Goal: Task Accomplishment & Management: Manage account settings

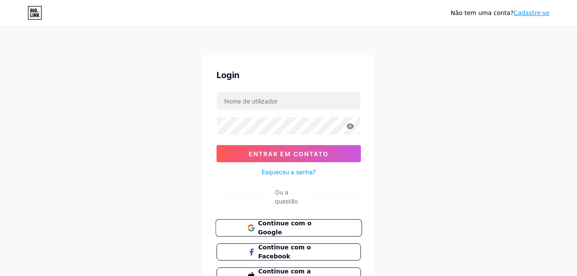
click at [289, 230] on span "Continue com o Google" at bounding box center [294, 228] width 72 height 18
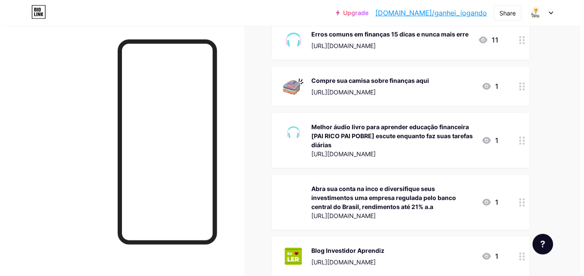
scroll to position [178, 0]
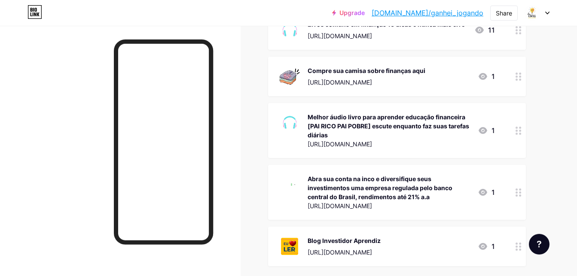
click at [493, 131] on div "1" at bounding box center [485, 130] width 17 height 10
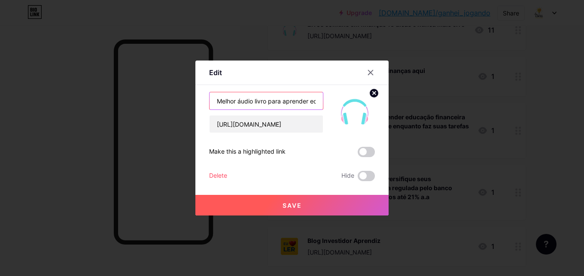
click at [291, 100] on input "Melhor áudio livro para aprender educação financeira [PAI RICO PAI POBRE] escut…" at bounding box center [266, 100] width 113 height 17
drag, startPoint x: 241, startPoint y: 103, endPoint x: 194, endPoint y: 102, distance: 47.2
click at [210, 102] on input "Melhor áudio livro para aprender educação financeira [PAI RICO PAI POBRE] escut…" at bounding box center [266, 100] width 113 height 17
click at [248, 103] on input "Áudio livro para aprender educação financeira [PAI RICO PAI POBRE] escute enqua…" at bounding box center [266, 100] width 113 height 17
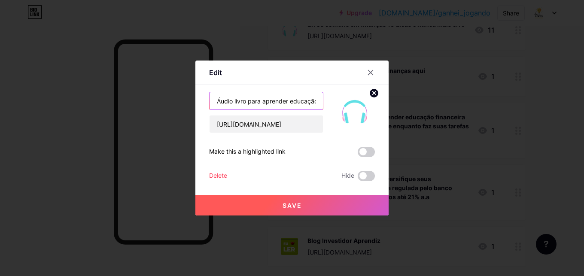
click at [248, 103] on input "Áudio livro para aprender educação financeira [PAI RICO PAI POBRE] escute enqua…" at bounding box center [266, 100] width 113 height 17
drag, startPoint x: 248, startPoint y: 103, endPoint x: 239, endPoint y: 106, distance: 8.9
click at [239, 106] on input "Áudio livro para aprender educação financeira [PAI RICO PAI POBRE] escute enqua…" at bounding box center [266, 100] width 113 height 17
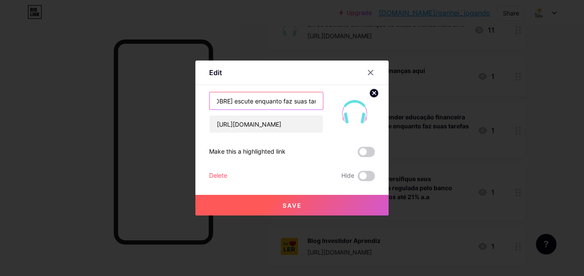
drag, startPoint x: 280, startPoint y: 102, endPoint x: 359, endPoint y: 102, distance: 79.4
click at [323, 102] on input "Áudio livro [PAI RICO PAI POBRE] escute enquanto faz suas tarefas diárias" at bounding box center [266, 100] width 113 height 17
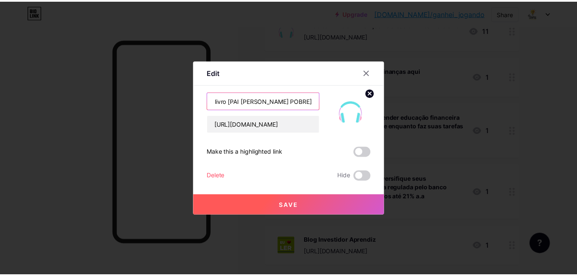
scroll to position [0, 0]
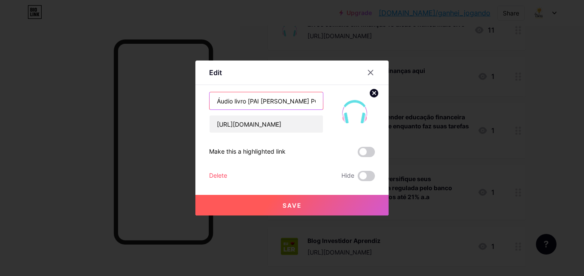
click at [217, 101] on input "Áudio livro [PAI RICO PAI POBRE]" at bounding box center [266, 100] width 113 height 17
type input "Melhor Áudio livro [PAI RICO PAI POBRE]"
click at [286, 199] on button "Save" at bounding box center [291, 205] width 193 height 21
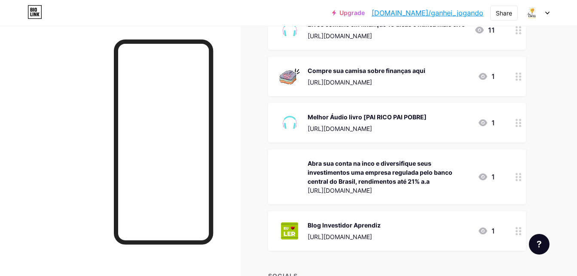
click at [519, 178] on icon at bounding box center [518, 177] width 6 height 8
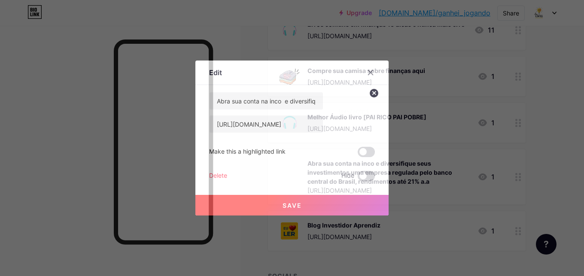
click at [218, 175] on div "Delete" at bounding box center [218, 176] width 18 height 10
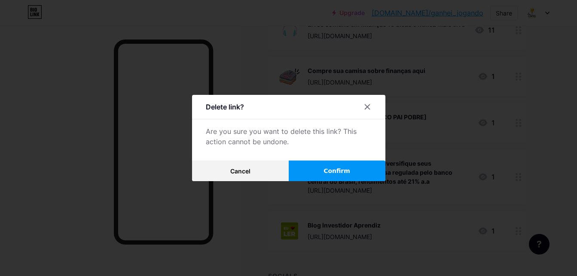
click at [323, 169] on button "Confirm" at bounding box center [337, 171] width 97 height 21
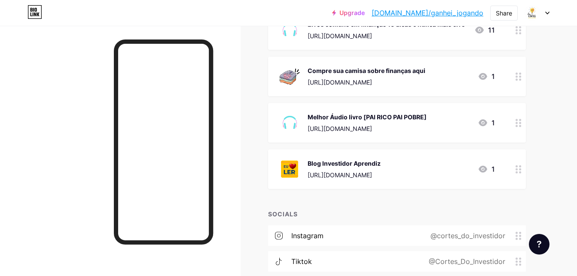
click at [494, 170] on div "1" at bounding box center [485, 169] width 17 height 10
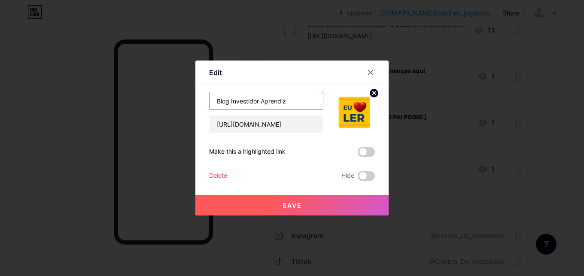
click at [296, 103] on input "Blog Investidor Aprendiz" at bounding box center [266, 100] width 113 height 17
click at [231, 102] on input "Blog Investidor" at bounding box center [266, 100] width 113 height 17
click at [230, 103] on input "Blog Investidor" at bounding box center [266, 100] width 113 height 17
type input "Blog do Investidor"
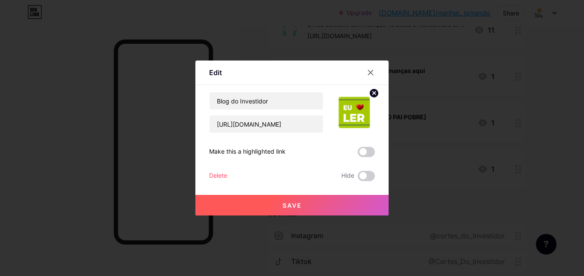
click at [298, 205] on span "Save" at bounding box center [291, 205] width 19 height 7
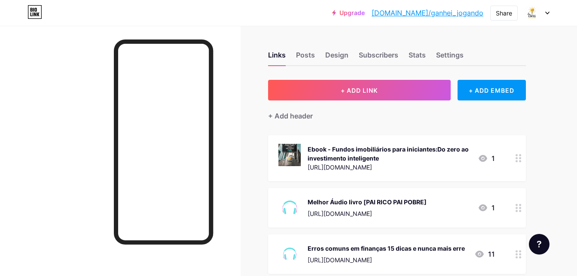
click at [293, 53] on div "Links Posts Design Subscribers Stats Settings" at bounding box center [397, 51] width 258 height 30
click at [309, 55] on div "Posts" at bounding box center [305, 57] width 19 height 15
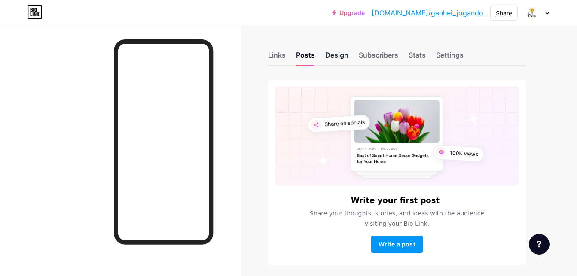
click at [336, 56] on div "Design" at bounding box center [336, 57] width 23 height 15
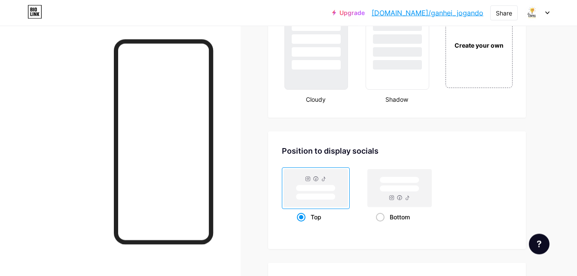
scroll to position [1060, 0]
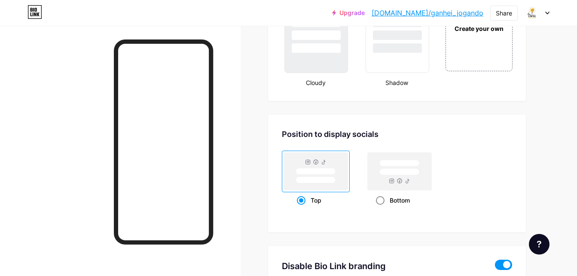
click at [379, 200] on span at bounding box center [380, 200] width 9 height 9
click at [379, 208] on input "Bottom" at bounding box center [379, 211] width 6 height 6
radio input "true"
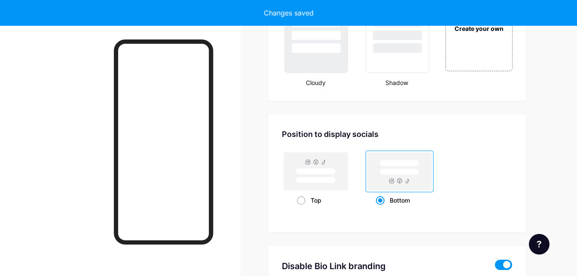
type input "Seja um Aprendiz da vida. Redes Sociais👇"
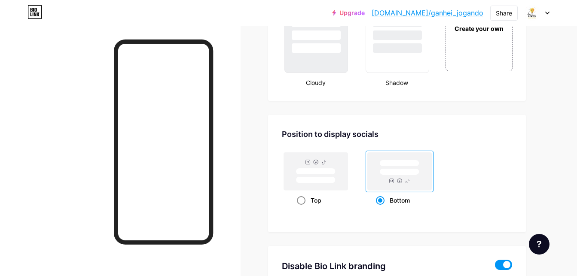
click at [303, 200] on span at bounding box center [301, 200] width 9 height 9
click at [302, 208] on input "Top" at bounding box center [300, 211] width 6 height 6
radio input "true"
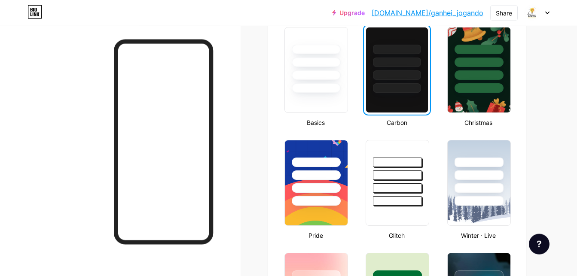
scroll to position [111, 0]
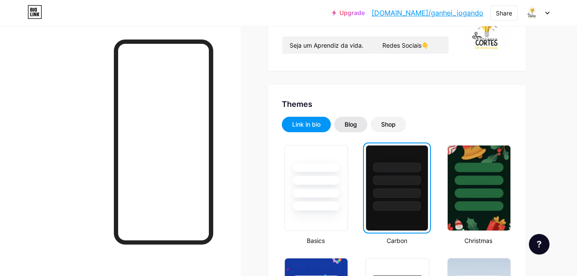
click at [355, 124] on div "Blog" at bounding box center [350, 124] width 12 height 9
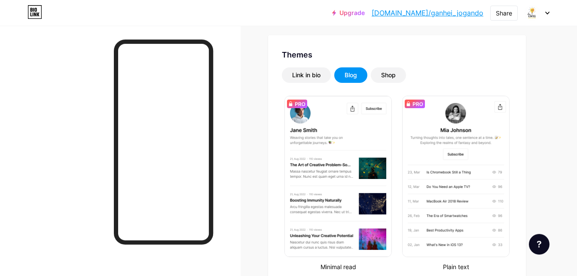
scroll to position [159, 0]
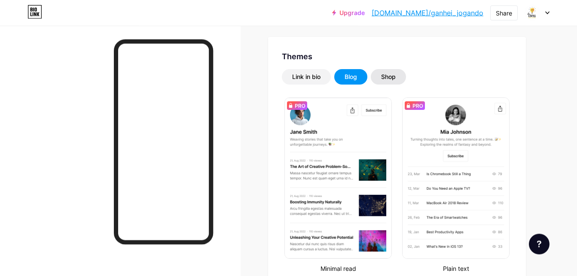
click at [389, 77] on div "Shop" at bounding box center [388, 77] width 15 height 9
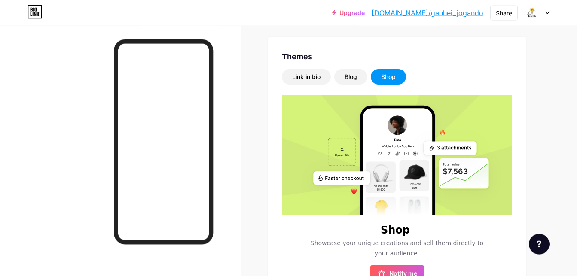
click at [389, 77] on div "Shop" at bounding box center [388, 77] width 15 height 9
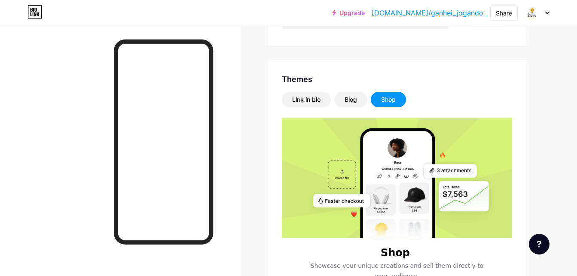
scroll to position [135, 0]
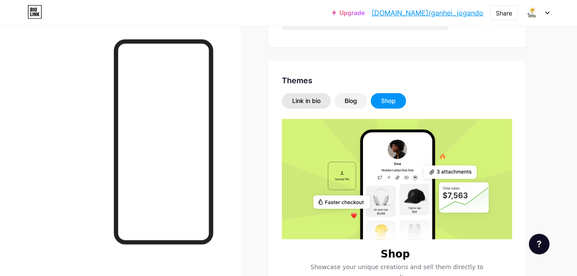
click at [311, 100] on div "Link in bio" at bounding box center [306, 101] width 28 height 9
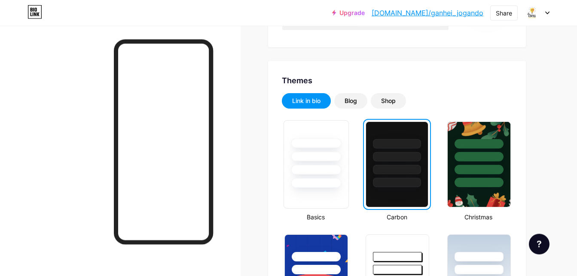
click at [316, 163] on div at bounding box center [316, 154] width 64 height 67
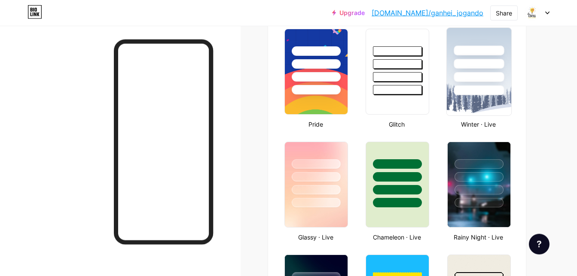
scroll to position [338, 0]
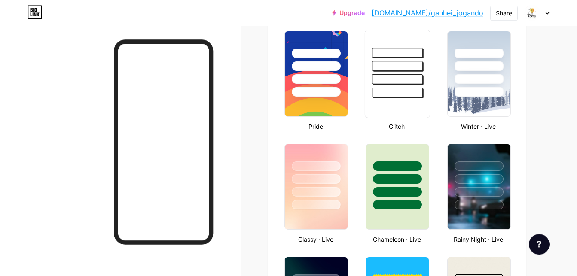
click at [402, 75] on div at bounding box center [397, 79] width 50 height 10
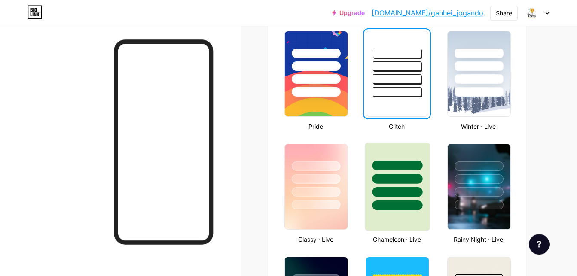
click at [383, 197] on div at bounding box center [397, 176] width 64 height 67
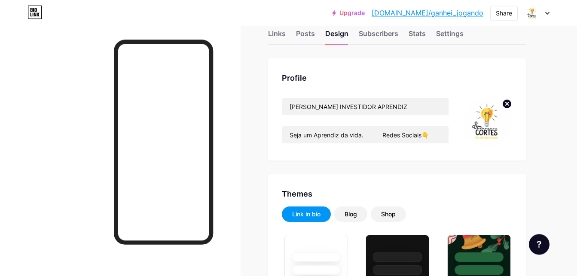
scroll to position [17, 0]
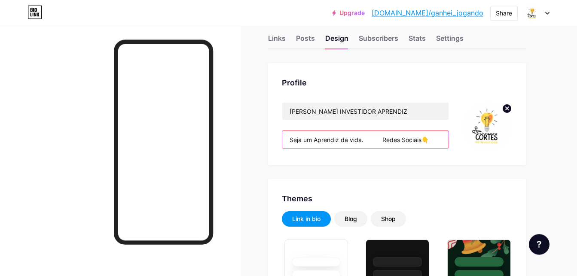
drag, startPoint x: 370, startPoint y: 141, endPoint x: 267, endPoint y: 140, distance: 102.6
click at [282, 140] on input "Seja um Aprendiz da vida. Redes Sociais👇" at bounding box center [365, 139] width 166 height 17
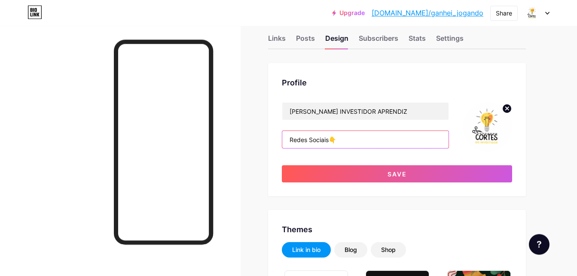
drag, startPoint x: 301, startPoint y: 140, endPoint x: 269, endPoint y: 144, distance: 32.4
click at [282, 144] on input "Redes Sociais👇" at bounding box center [365, 139] width 166 height 17
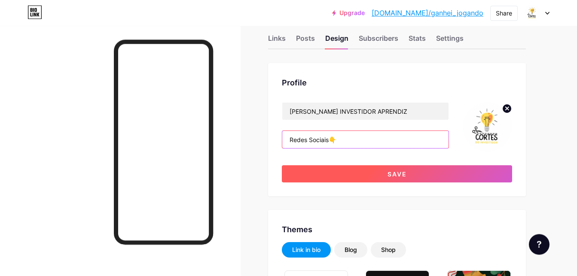
type input "Redes Sociais👇"
click at [422, 176] on button "Save" at bounding box center [397, 173] width 230 height 17
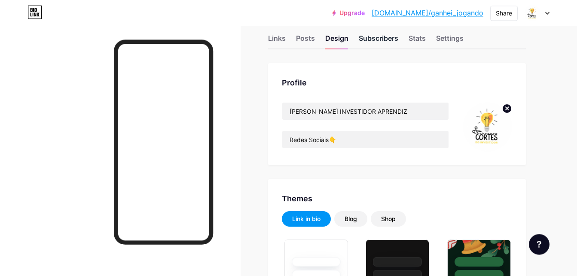
click at [378, 43] on div "Subscribers" at bounding box center [377, 40] width 39 height 15
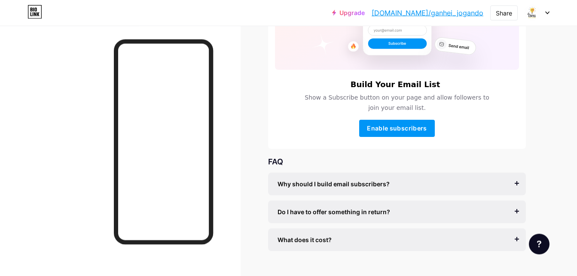
scroll to position [134, 0]
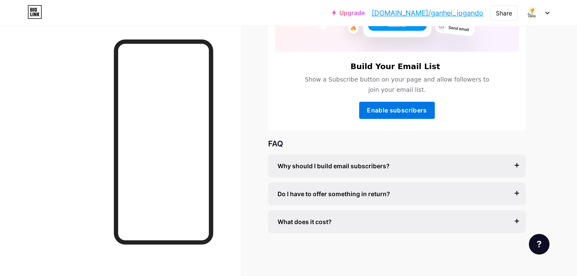
click at [390, 111] on span "Enable subscribers" at bounding box center [397, 109] width 60 height 7
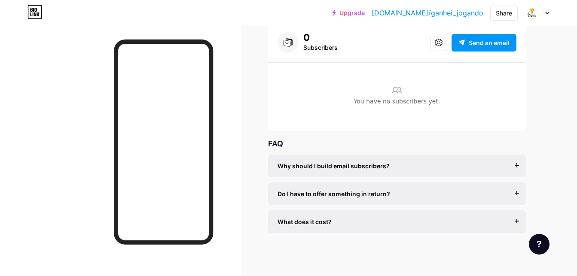
scroll to position [10, 0]
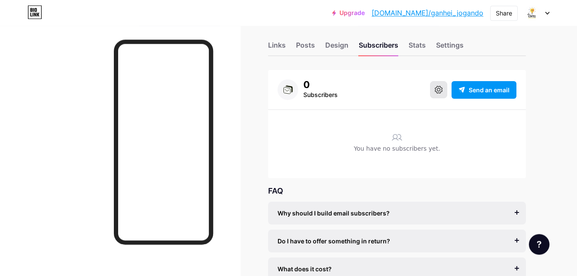
click at [439, 90] on icon at bounding box center [438, 90] width 8 height 8
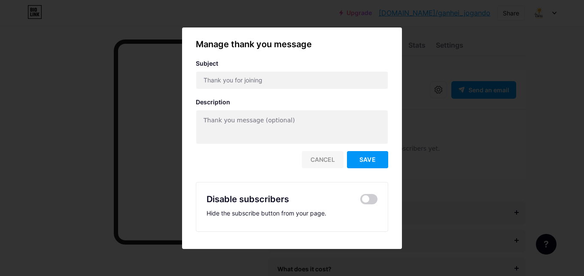
click at [321, 157] on div "Cancel" at bounding box center [323, 159] width 42 height 17
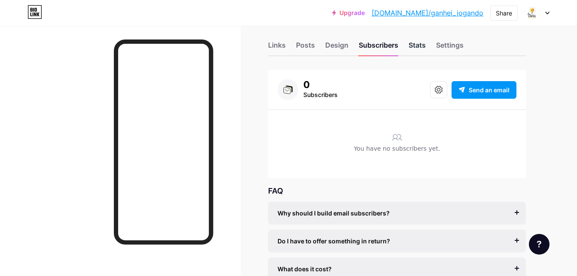
click at [416, 45] on div "Stats" at bounding box center [416, 47] width 17 height 15
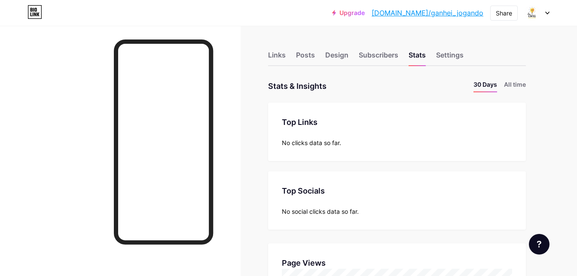
scroll to position [46, 0]
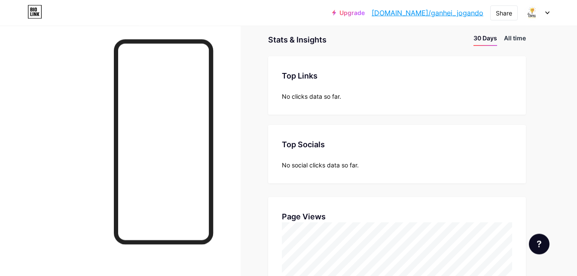
click at [513, 40] on li "All time" at bounding box center [515, 39] width 22 height 12
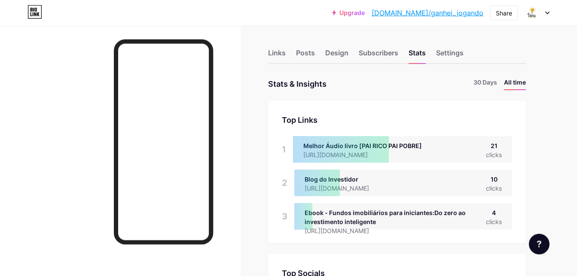
scroll to position [1, 0]
click at [459, 55] on div "Settings" at bounding box center [449, 56] width 27 height 15
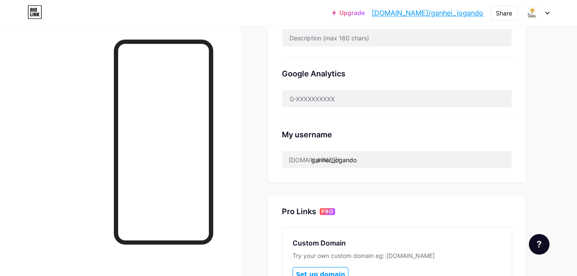
scroll to position [249, 0]
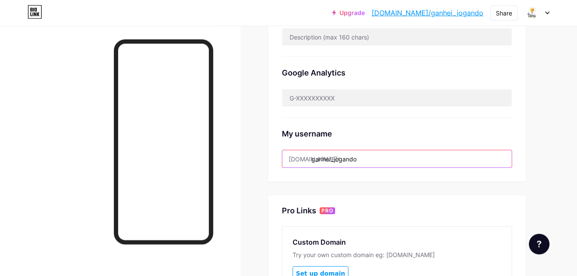
click at [374, 158] on input "ganhei_jogando" at bounding box center [396, 158] width 229 height 17
drag, startPoint x: 374, startPoint y: 158, endPoint x: 310, endPoint y: 161, distance: 63.6
click at [310, 161] on input "ganhei_jogando" at bounding box center [396, 158] width 229 height 17
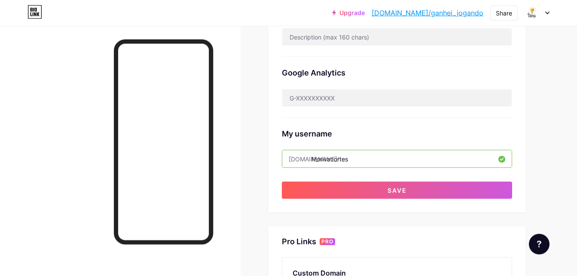
click at [334, 160] on input "Morivacortes" at bounding box center [396, 158] width 229 height 17
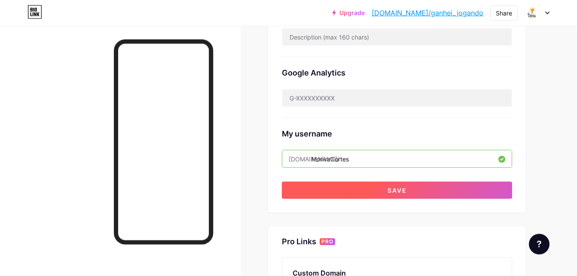
click at [402, 183] on button "Save" at bounding box center [397, 190] width 230 height 17
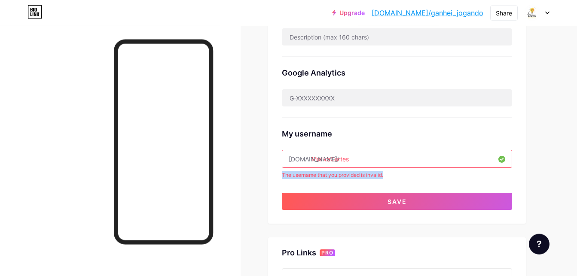
drag, startPoint x: 282, startPoint y: 174, endPoint x: 428, endPoint y: 174, distance: 146.4
click at [428, 174] on div "The username that you provided is invalid." at bounding box center [397, 175] width 230 height 8
copy div "The username that you provided is invalid."
click at [374, 155] on input "MorivaCortes" at bounding box center [396, 158] width 229 height 17
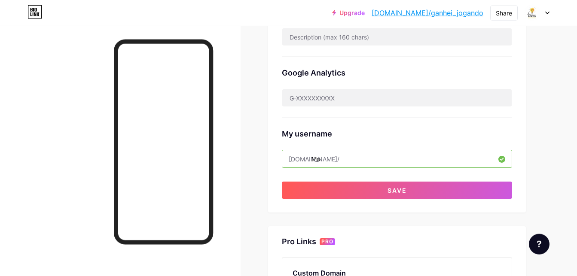
type input "M"
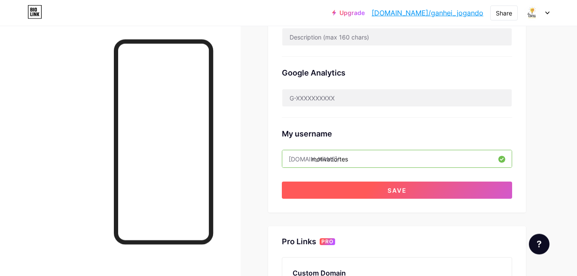
type input "motivacortes"
click at [395, 188] on span "Save" at bounding box center [396, 190] width 19 height 7
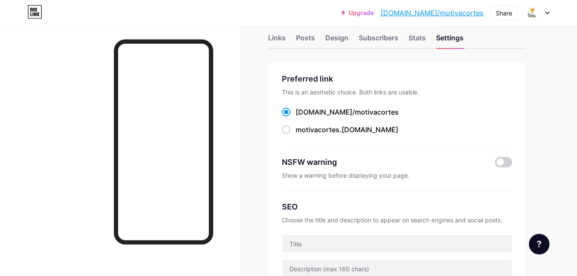
scroll to position [0, 0]
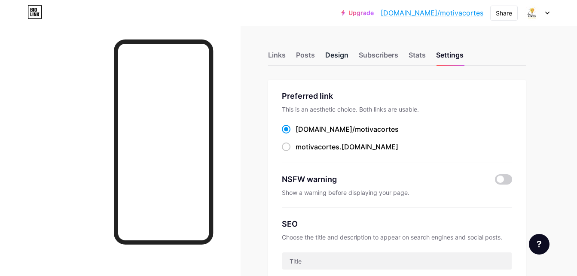
click at [338, 53] on div "Design" at bounding box center [336, 57] width 23 height 15
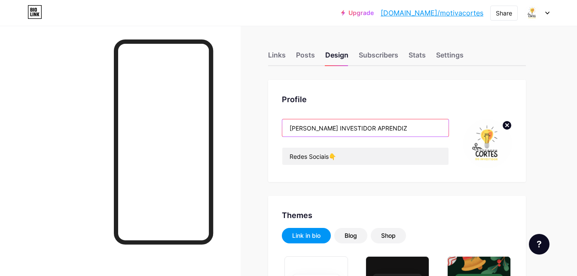
drag, startPoint x: 386, startPoint y: 129, endPoint x: 255, endPoint y: 128, distance: 130.1
click at [282, 128] on input "FLAVIO INVESTIDOR APRENDIZ" at bounding box center [365, 127] width 166 height 17
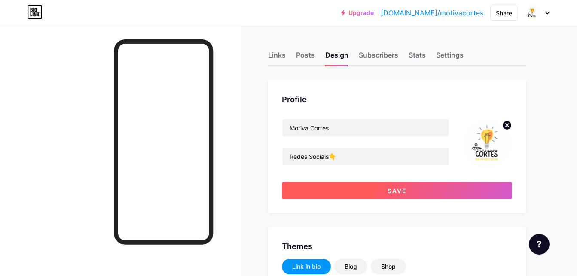
click at [375, 186] on button "Save" at bounding box center [397, 190] width 230 height 17
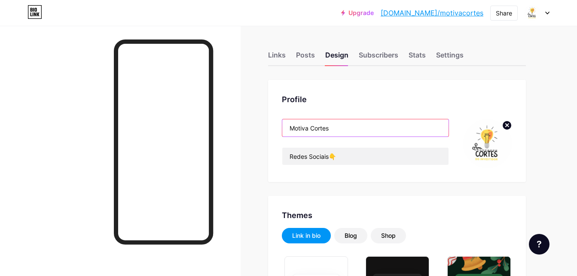
drag, startPoint x: 348, startPoint y: 126, endPoint x: 296, endPoint y: 131, distance: 52.1
click at [296, 131] on input "Motiva Cortes" at bounding box center [365, 127] width 166 height 17
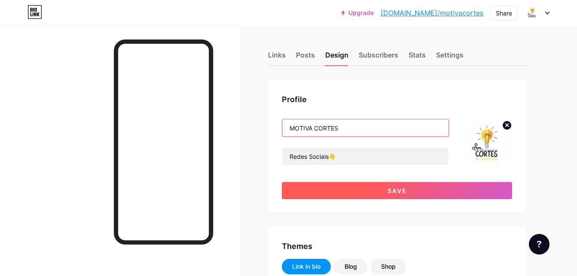
type input "MOTIVA CORTES"
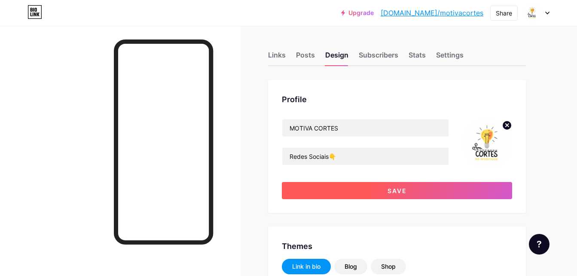
click at [401, 197] on button "Save" at bounding box center [397, 190] width 230 height 17
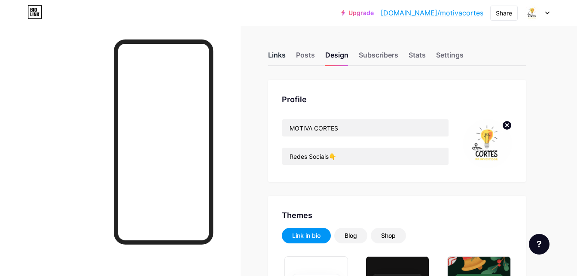
click at [278, 54] on div "Links" at bounding box center [277, 57] width 18 height 15
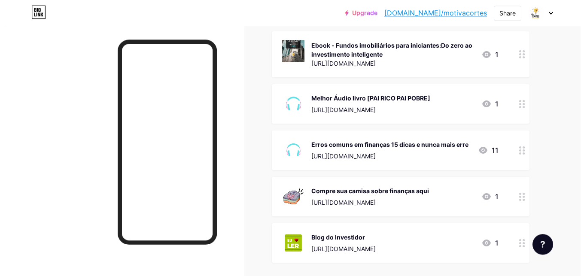
scroll to position [107, 0]
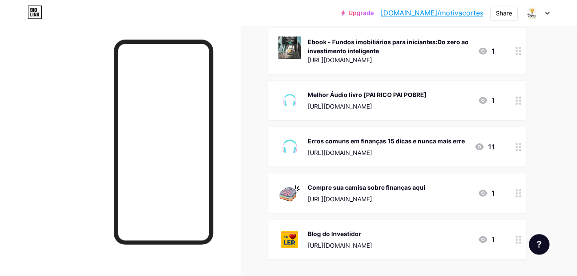
click at [338, 95] on div "Melhor Áudio livro [PAI RICO PAI POBRE]" at bounding box center [366, 94] width 119 height 9
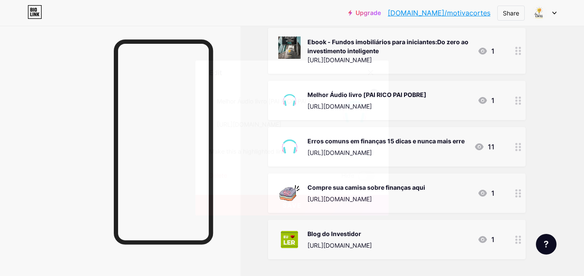
click at [372, 73] on icon at bounding box center [370, 72] width 7 height 7
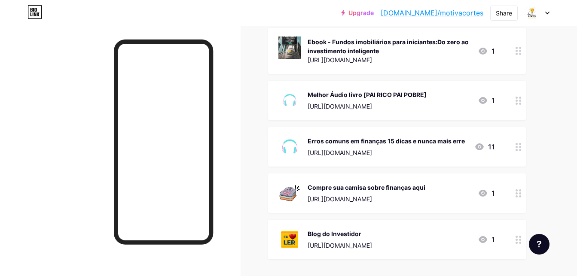
click at [490, 49] on div "1" at bounding box center [485, 51] width 17 height 10
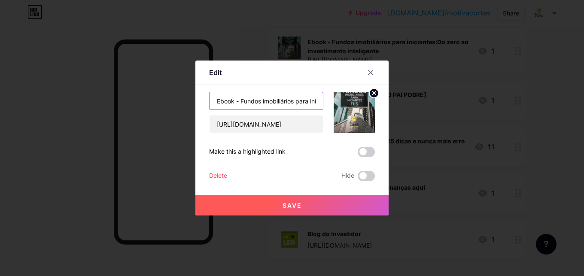
click at [249, 103] on input "Ebook - Fundos imobiliários para iniciantes:Do zero ao investimento inteligente" at bounding box center [266, 100] width 113 height 17
click at [253, 103] on input "Ebook - Fundos imobiliários para iniciantes:Do zero ao investimento inteligente" at bounding box center [266, 100] width 113 height 17
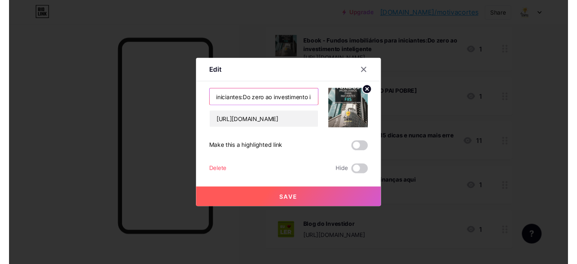
scroll to position [0, 125]
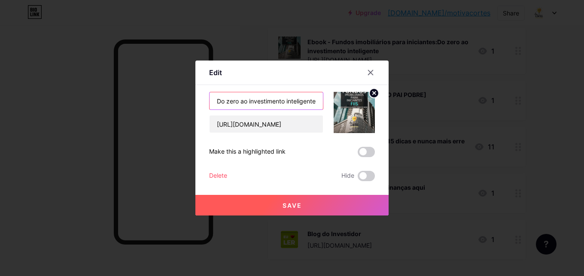
drag, startPoint x: 302, startPoint y: 102, endPoint x: 338, endPoint y: 100, distance: 36.1
click at [323, 100] on input "Ebook - Fundos imobiliários para iniciantes:Do zero ao investimento inteligente" at bounding box center [266, 100] width 113 height 17
click at [368, 72] on div at bounding box center [370, 72] width 15 height 15
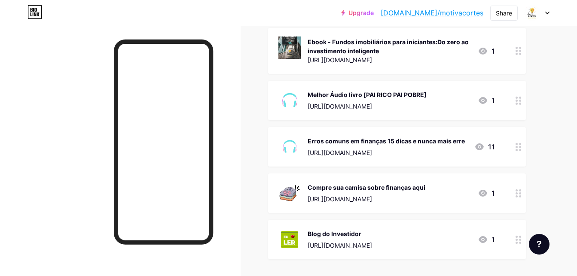
click at [64, 123] on div at bounding box center [120, 164] width 240 height 276
